Goal: Task Accomplishment & Management: Manage account settings

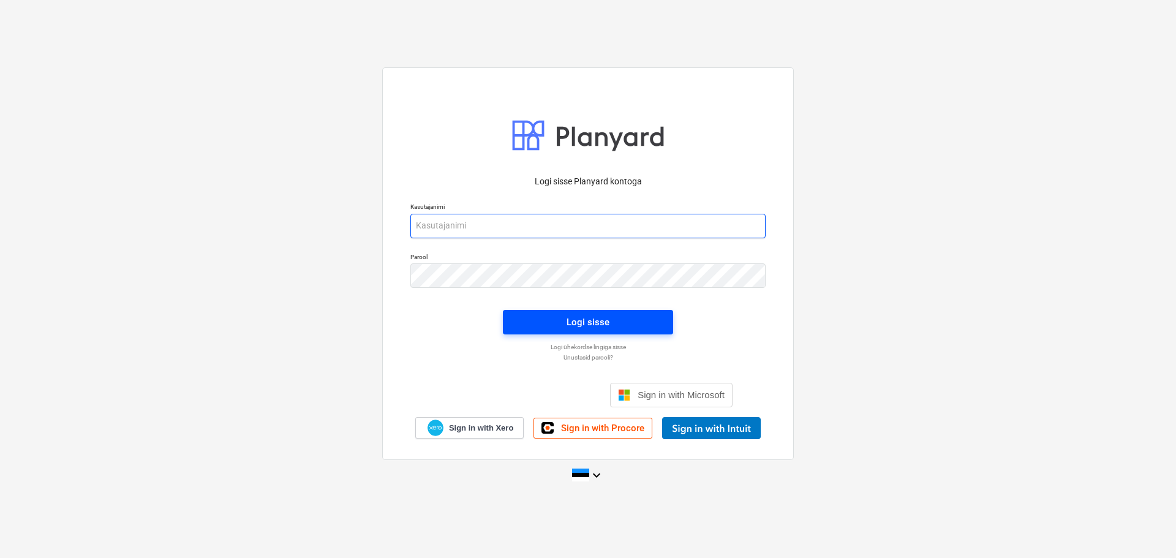
type input "[EMAIL_ADDRESS][DOMAIN_NAME]"
click at [613, 320] on span "Logi sisse" at bounding box center [587, 322] width 141 height 16
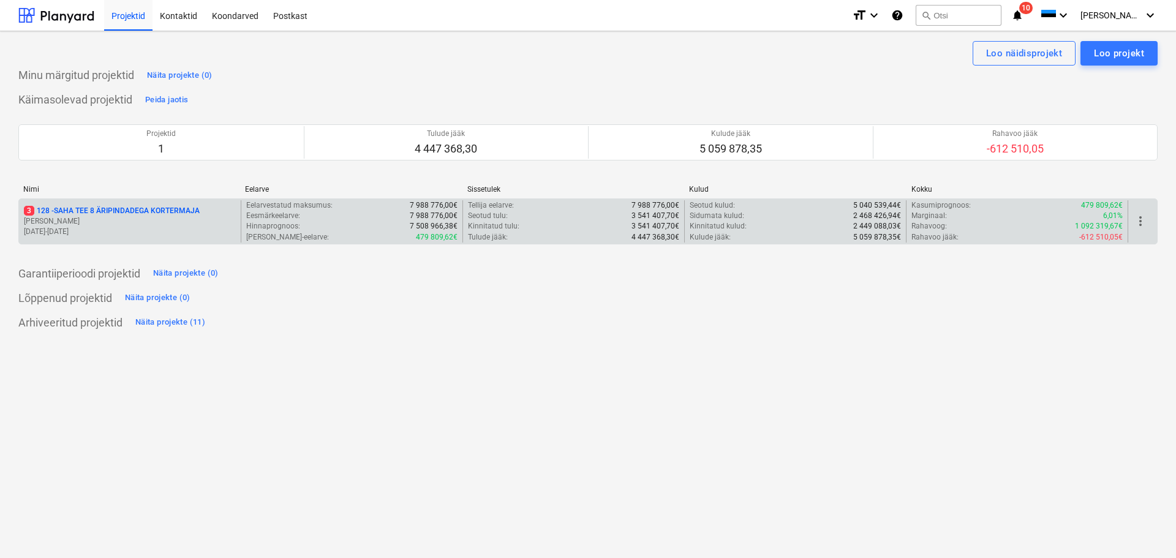
click at [97, 202] on div "3 128 - SAHA TEE 8 ÄRIPINDADEGA KORTERMAJA [PERSON_NAME] [DATE] - [DATE]" at bounding box center [130, 221] width 222 height 42
click at [97, 208] on p "3 128 - SAHA TEE 8 ÄRIPINDADEGA KORTERMAJA" at bounding box center [112, 211] width 176 height 10
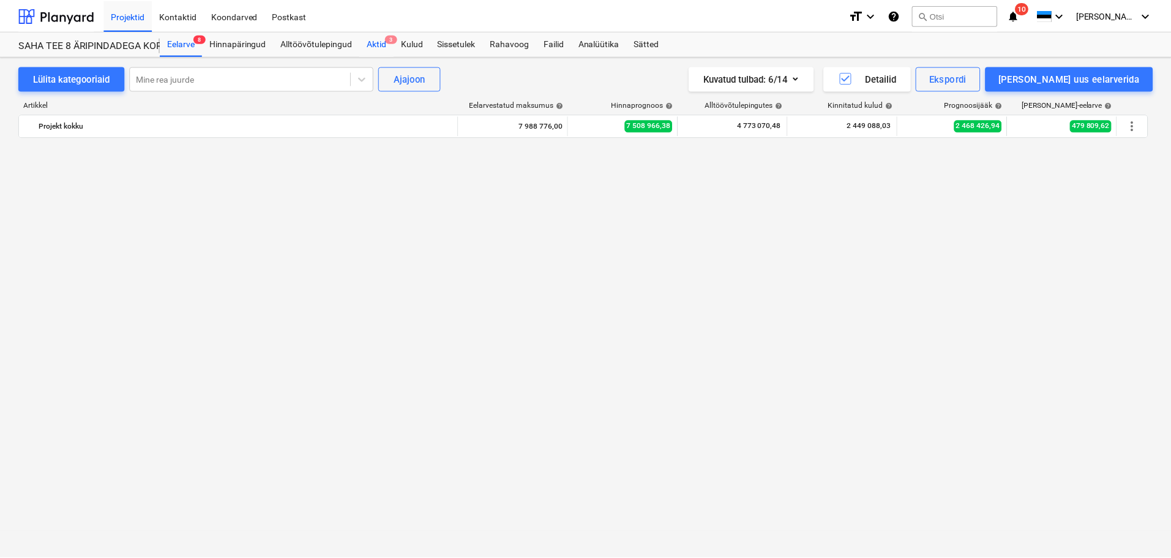
scroll to position [2020, 0]
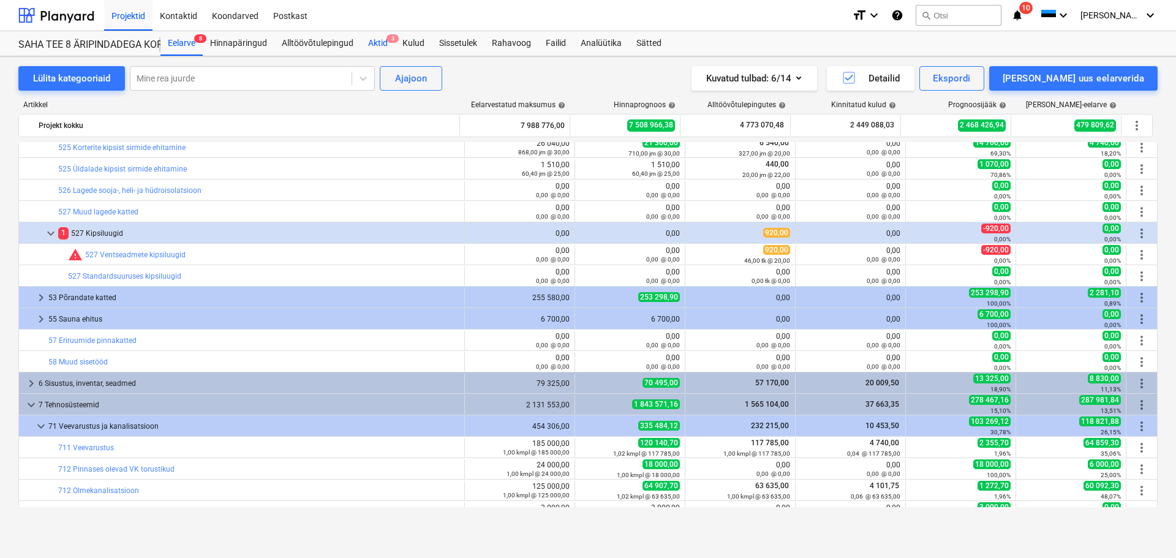
click at [378, 45] on div "Aktid 3" at bounding box center [378, 43] width 34 height 24
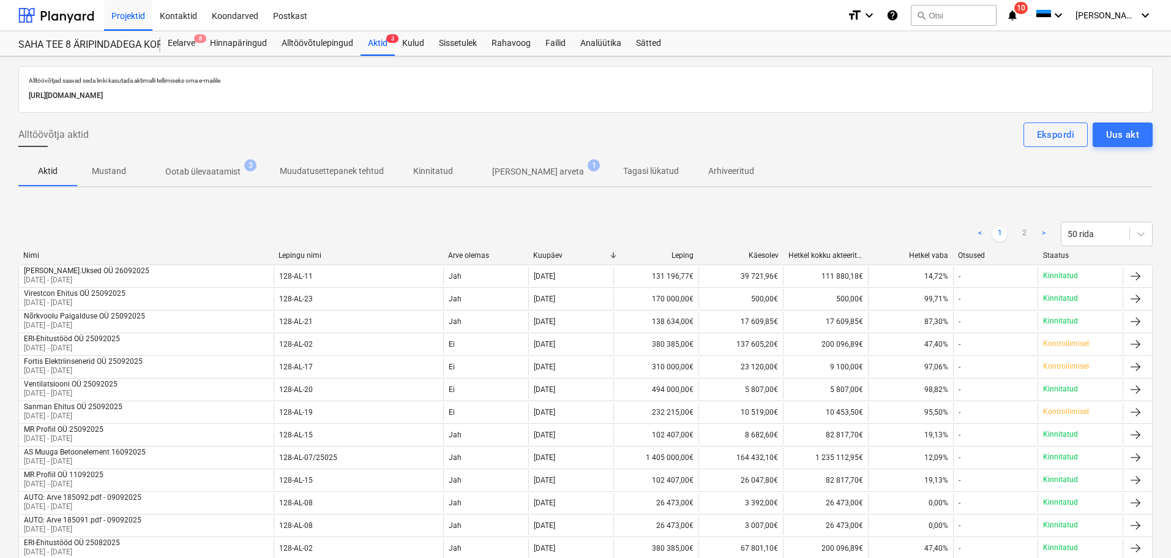
click at [189, 170] on p "Ootab ülevaatamist" at bounding box center [202, 171] width 75 height 13
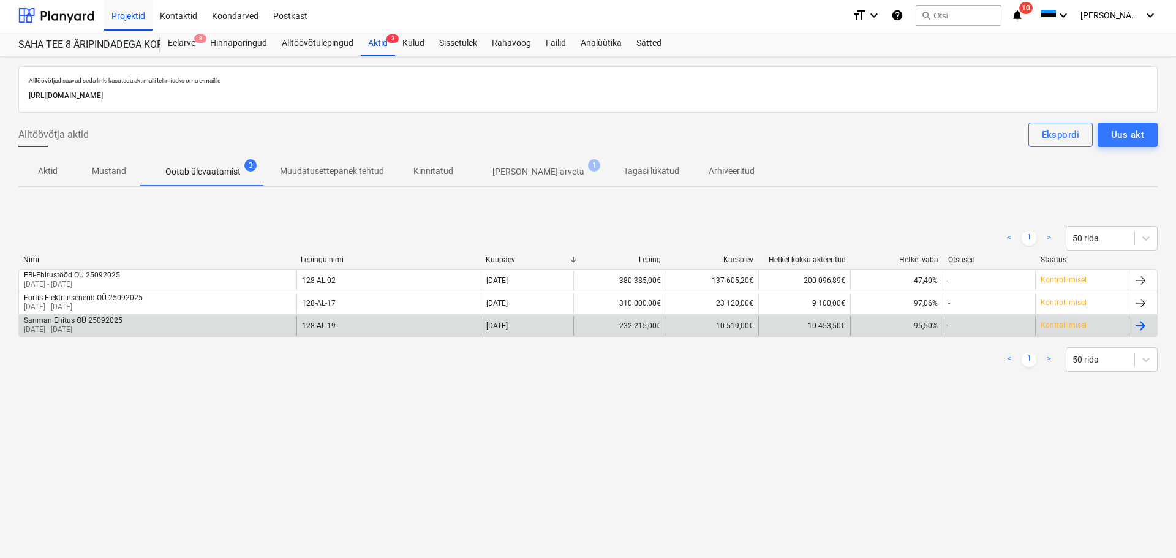
click at [69, 331] on p "[DATE] - [DATE]" at bounding box center [73, 330] width 99 height 10
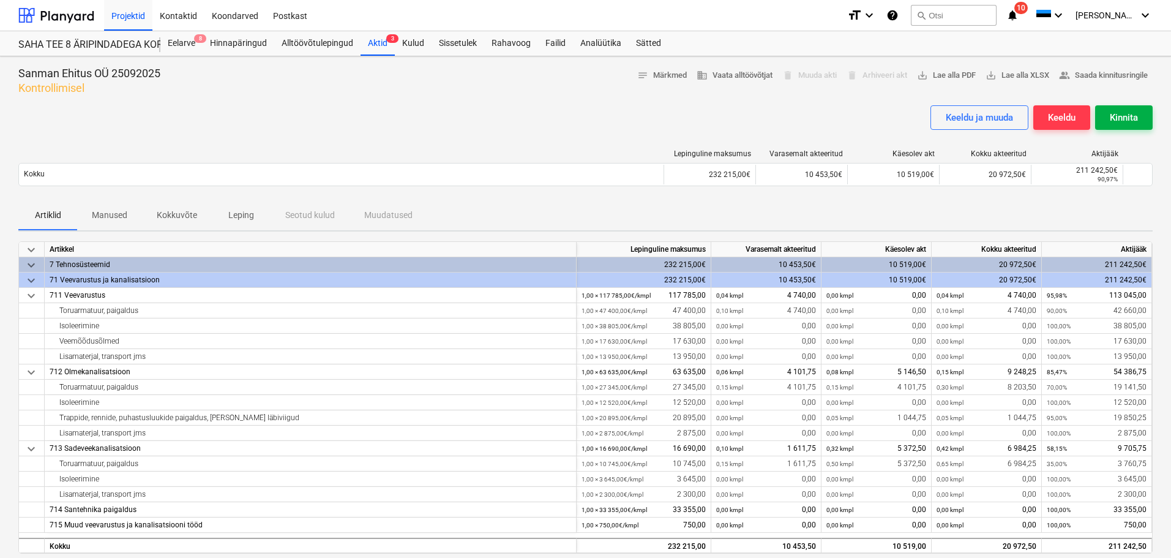
click at [1119, 111] on div "Kinnita" at bounding box center [1124, 118] width 28 height 16
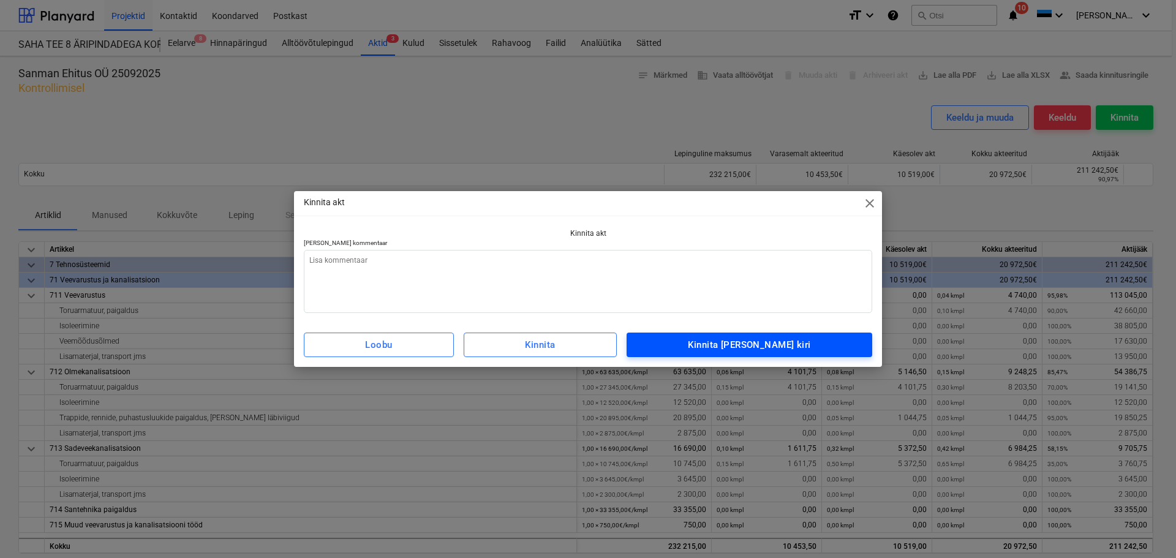
click at [736, 346] on div "Kinnita [PERSON_NAME] kiri" at bounding box center [749, 345] width 122 height 16
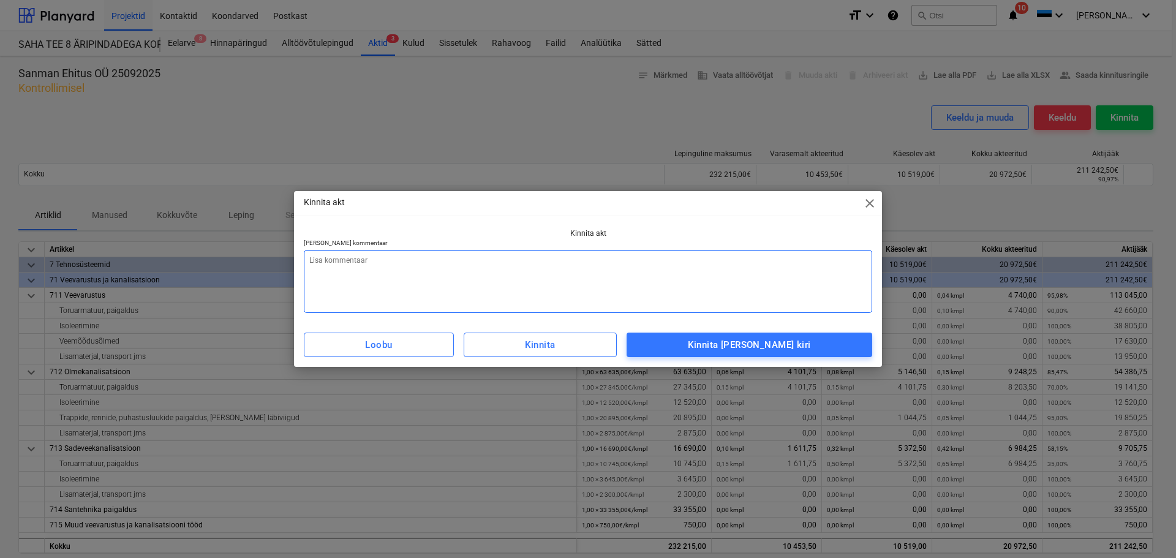
type textarea "x"
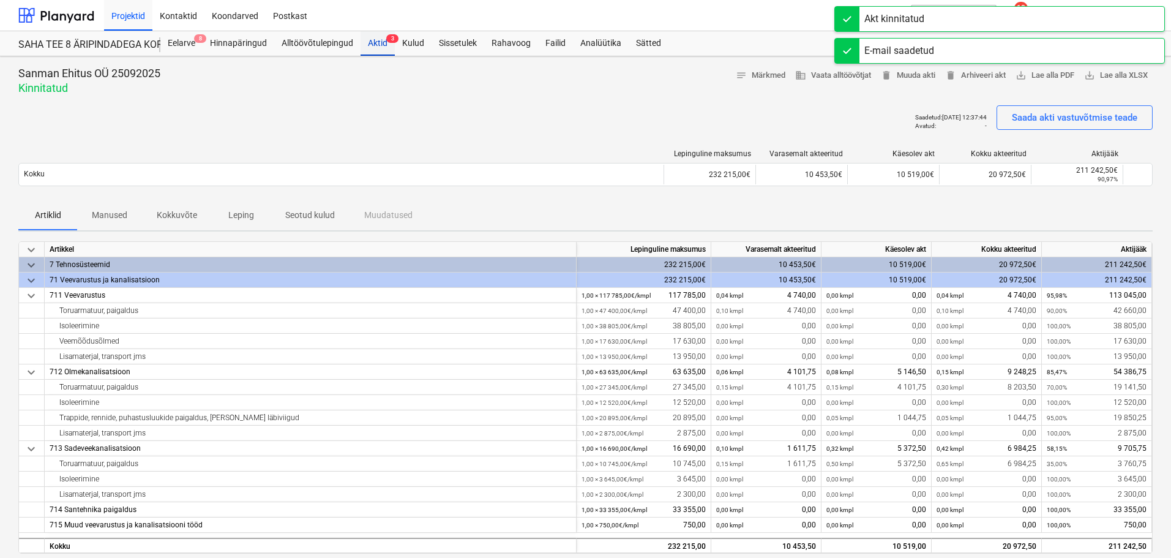
click at [381, 40] on div "Aktid 3" at bounding box center [378, 43] width 34 height 24
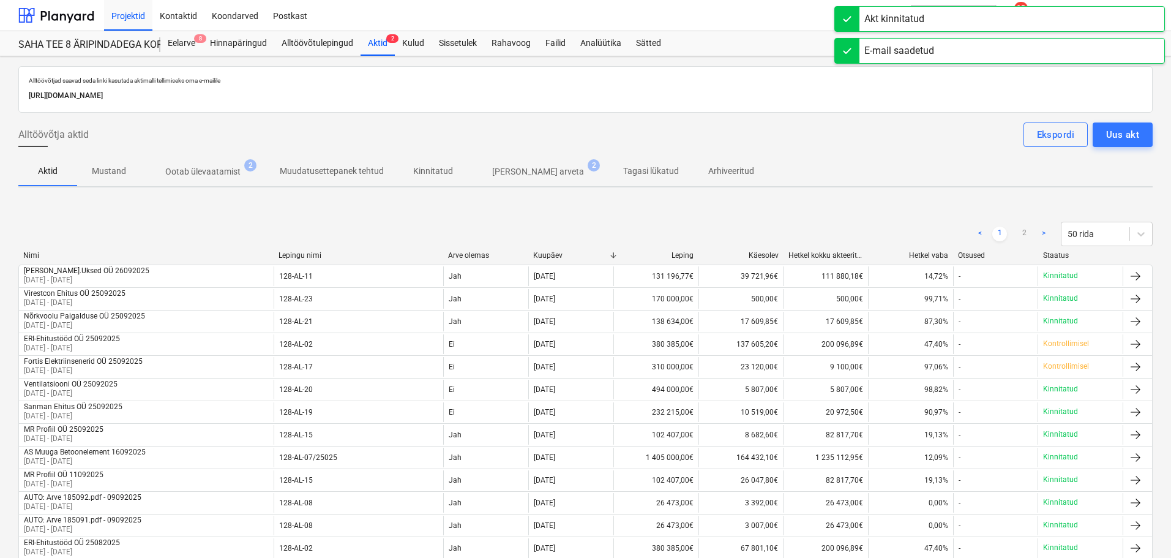
click at [201, 174] on p "Ootab ülevaatamist" at bounding box center [202, 171] width 75 height 13
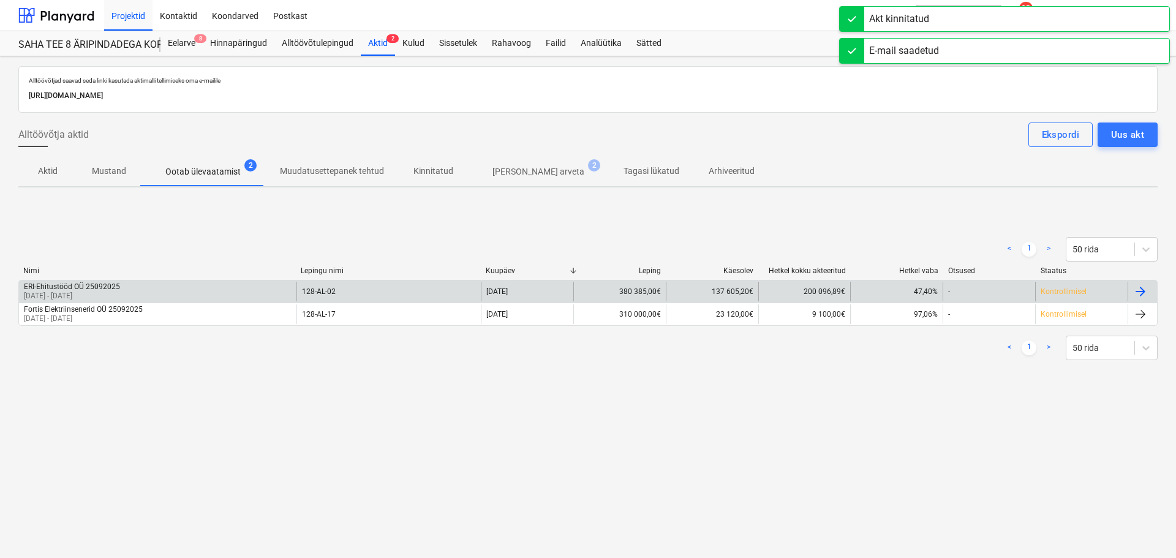
click at [99, 288] on div "ERI-Ehitustööd OÜ 25092025" at bounding box center [72, 286] width 96 height 9
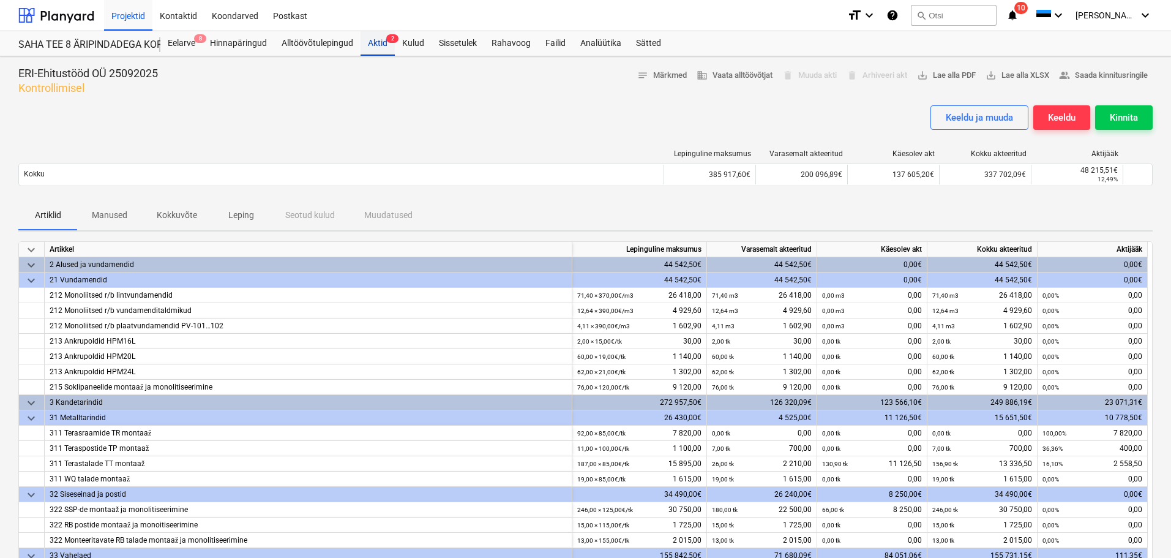
click at [373, 40] on div "Aktid 2" at bounding box center [378, 43] width 34 height 24
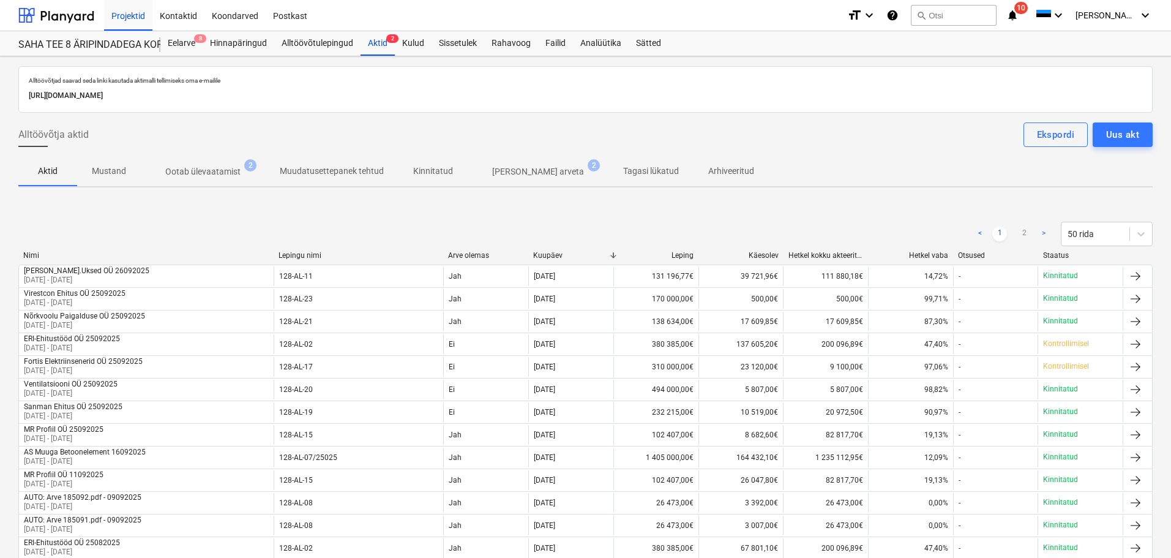
click at [198, 165] on p "Ootab ülevaatamist" at bounding box center [202, 171] width 75 height 13
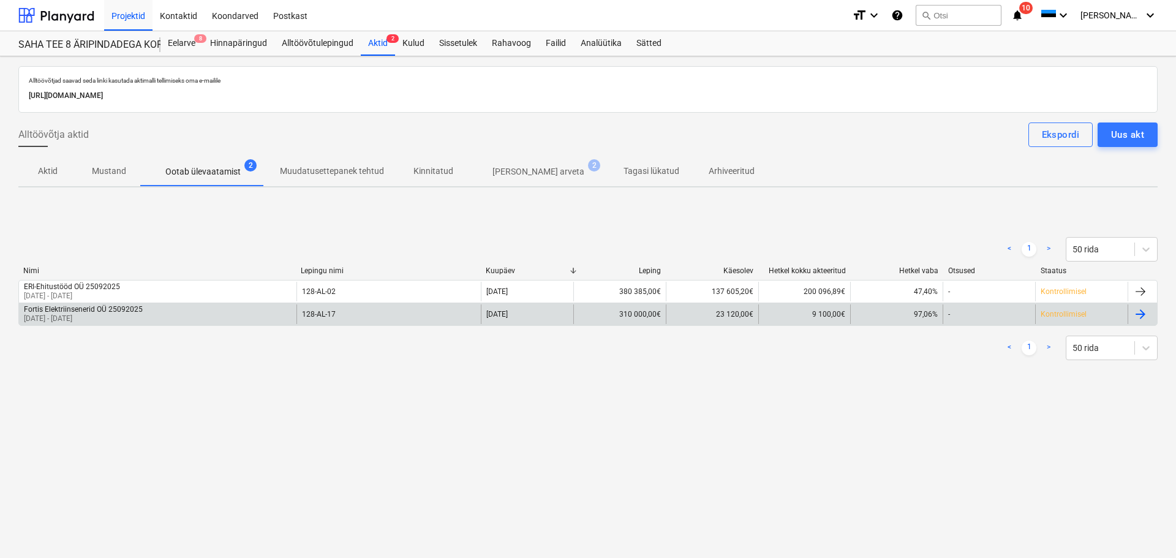
click at [49, 312] on div "Fortis Elektriinsenerid OÜ 25092025" at bounding box center [83, 309] width 119 height 9
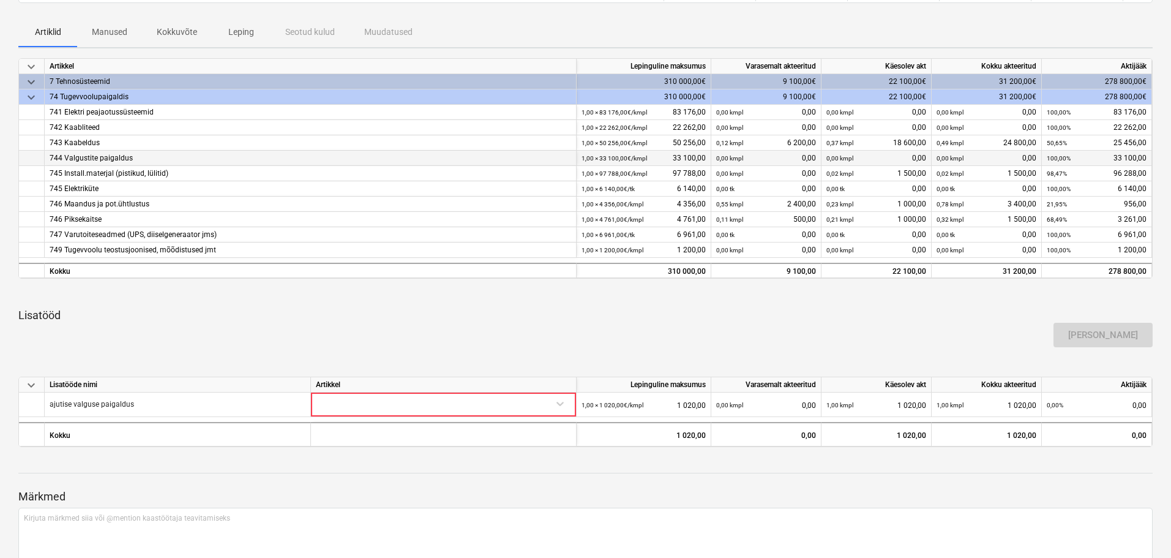
scroll to position [184, 0]
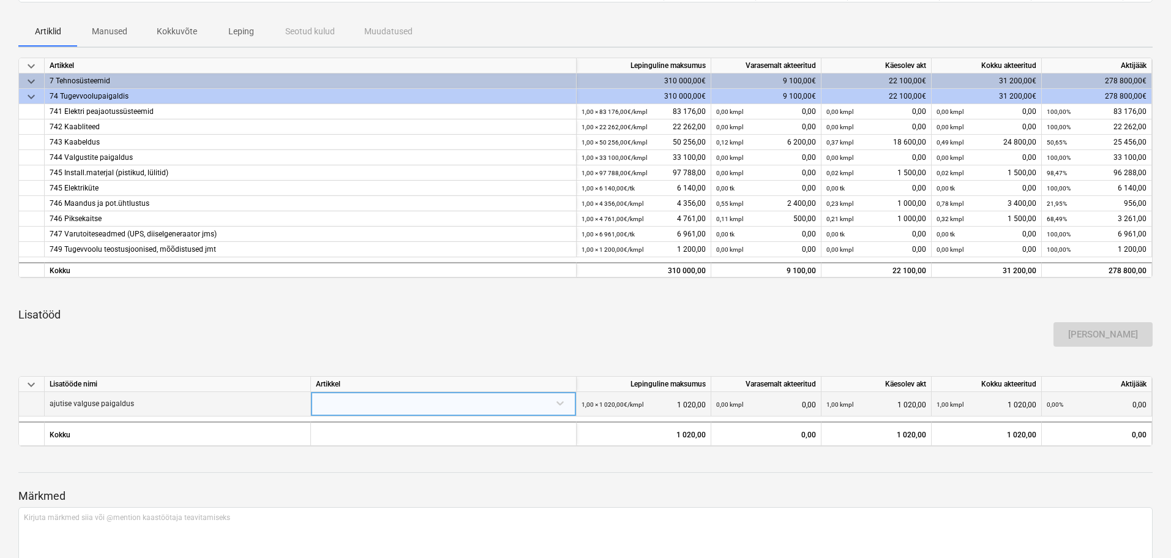
click at [555, 404] on div at bounding box center [443, 402] width 255 height 21
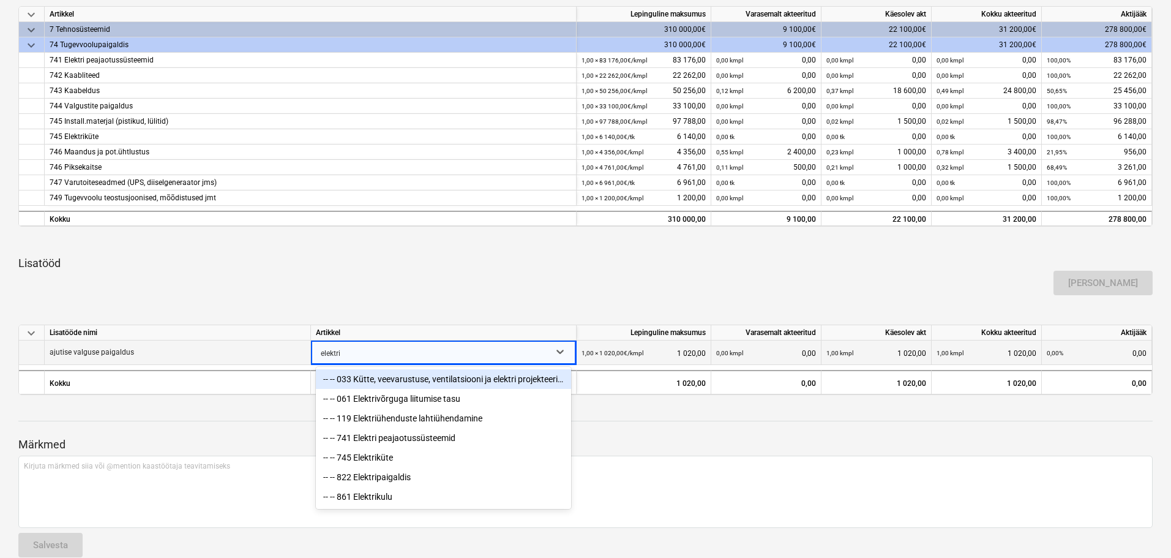
type input "elektrip"
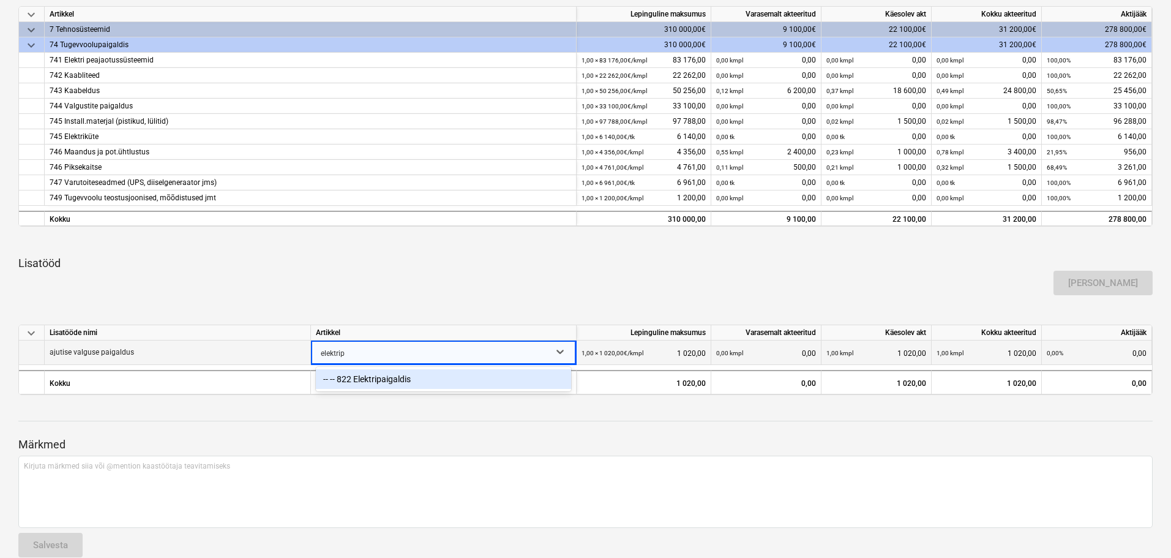
click at [541, 378] on div "-- -- 822 Elektripaigaldis" at bounding box center [443, 379] width 255 height 20
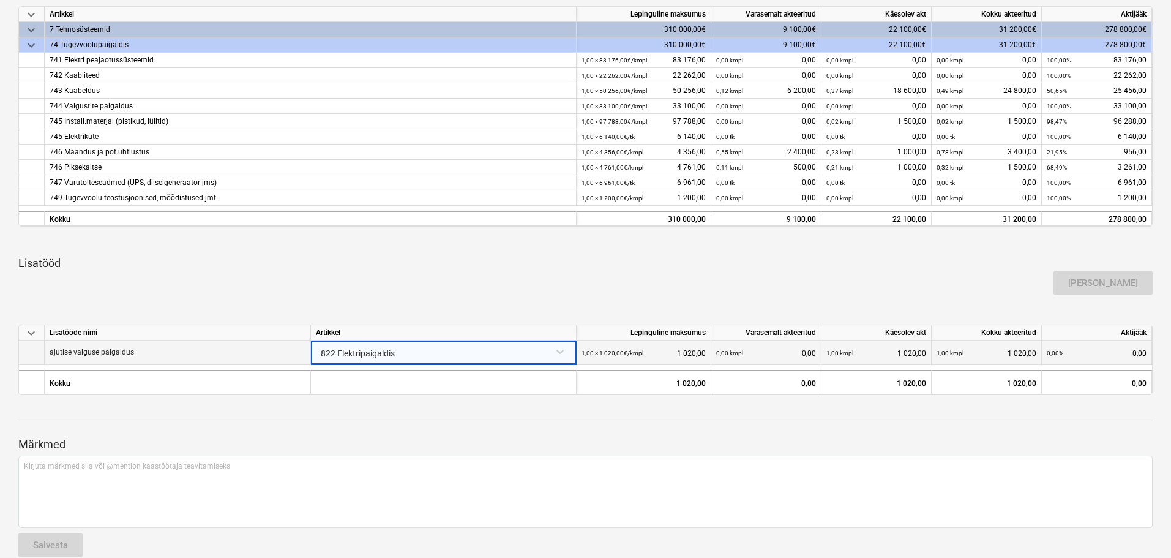
click at [650, 263] on p "Lisatööd" at bounding box center [585, 263] width 1135 height 15
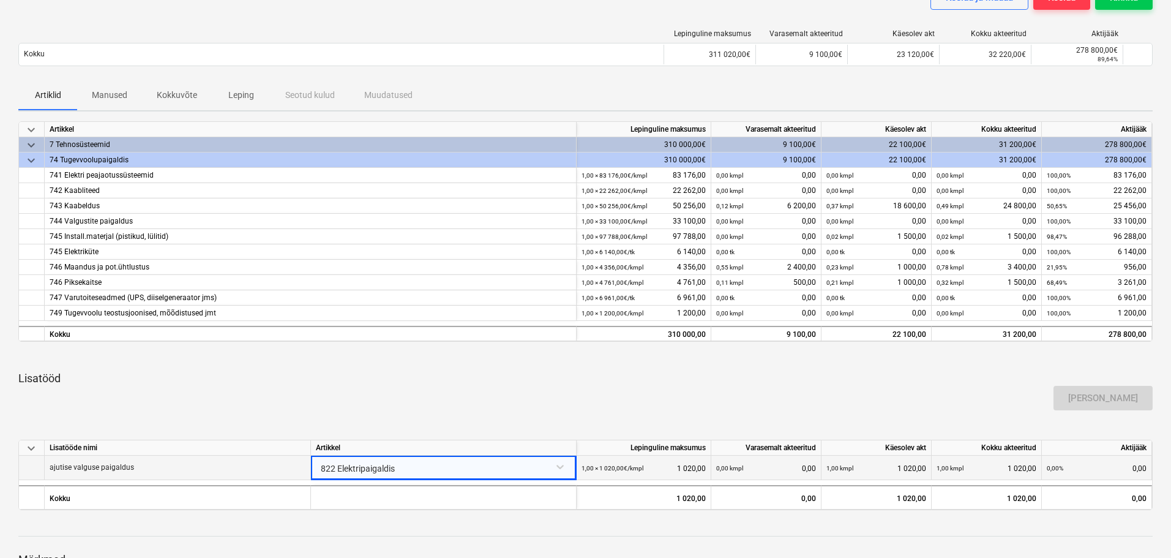
scroll to position [0, 0]
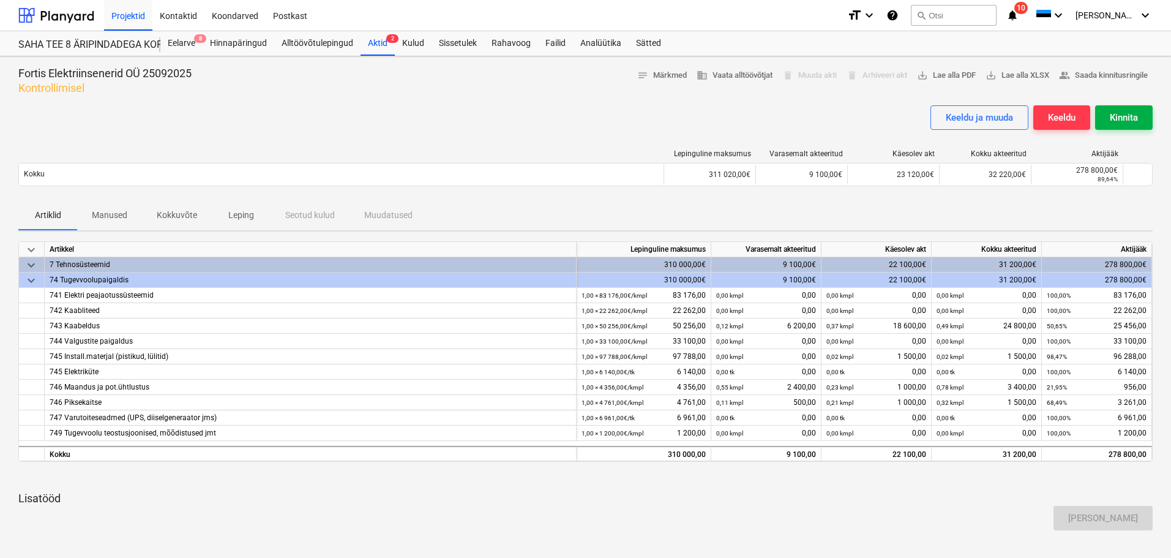
click at [1110, 124] on div "Kinnita" at bounding box center [1124, 118] width 28 height 16
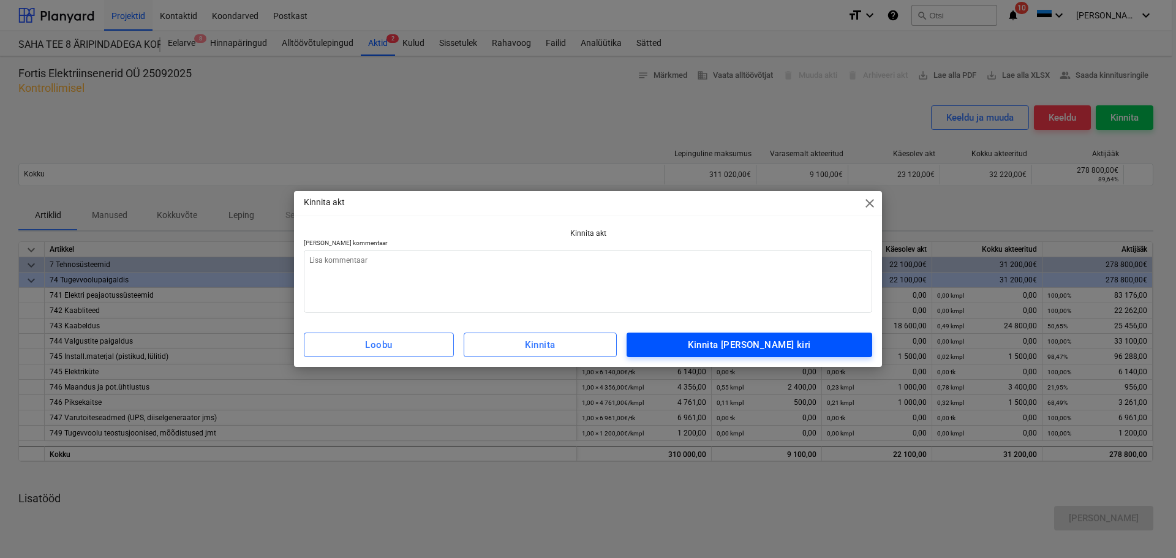
click at [809, 353] on button "Kinnita [PERSON_NAME] kiri" at bounding box center [749, 344] width 246 height 24
type textarea "x"
